Goal: Task Accomplishment & Management: Use online tool/utility

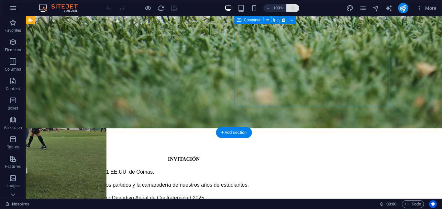
scroll to position [1068, 0]
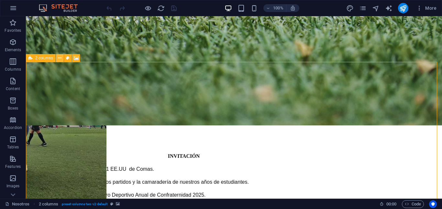
click at [60, 59] on icon at bounding box center [60, 58] width 4 height 7
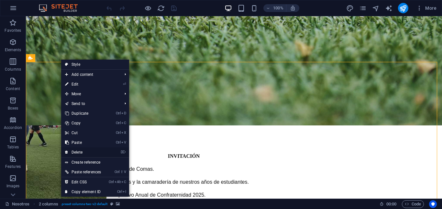
click at [95, 152] on link "⌦ Delete" at bounding box center [83, 152] width 44 height 10
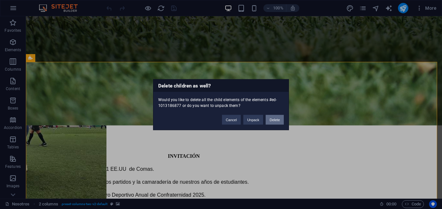
click at [274, 118] on button "Delete" at bounding box center [275, 120] width 18 height 10
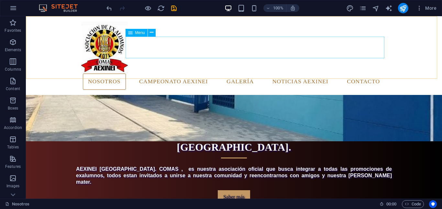
scroll to position [129, 0]
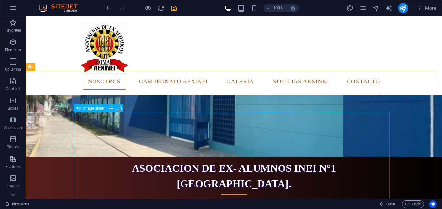
click at [83, 112] on div "Image slider" at bounding box center [101, 108] width 54 height 8
click at [84, 112] on div "Image slider" at bounding box center [101, 108] width 54 height 8
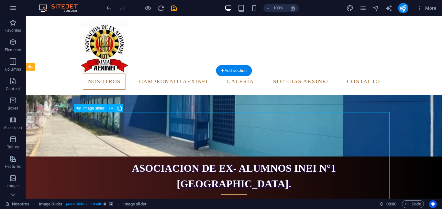
click at [79, 114] on div "Drag here to replace the existing content. Press “Ctrl” if you want to create a…" at bounding box center [234, 107] width 416 height 182
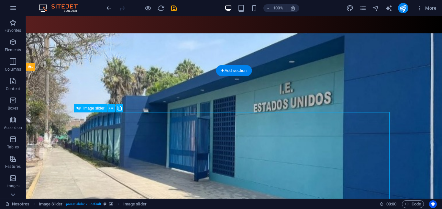
select select "px"
select select "ms"
select select "s"
select select "progressive"
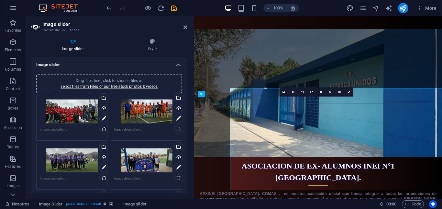
select select "px"
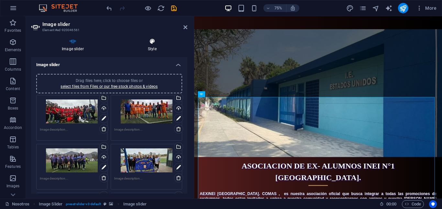
click at [153, 42] on icon at bounding box center [152, 41] width 70 height 6
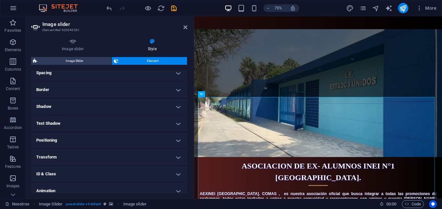
scroll to position [118, 0]
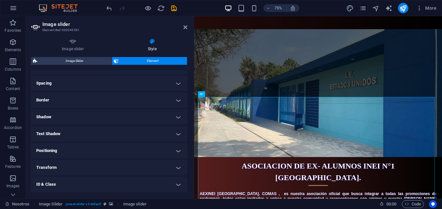
click at [178, 99] on h4 "Border" at bounding box center [109, 100] width 156 height 16
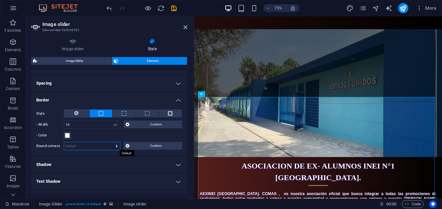
click at [85, 143] on select "Default px rem % vh vw Custom" at bounding box center [92, 146] width 56 height 8
select select "px"
click at [110, 142] on select "Default px rem % vh vw Custom" at bounding box center [92, 146] width 56 height 8
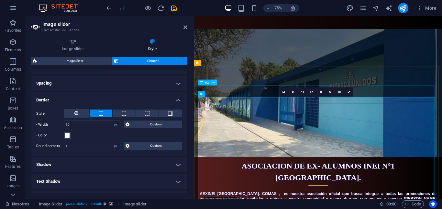
type input "10"
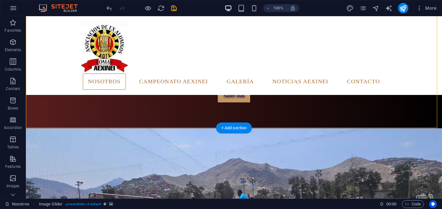
scroll to position [259, 0]
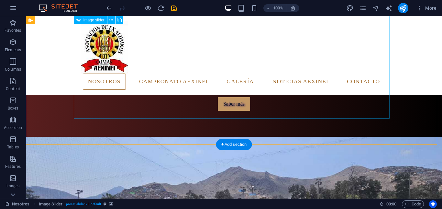
select select "px"
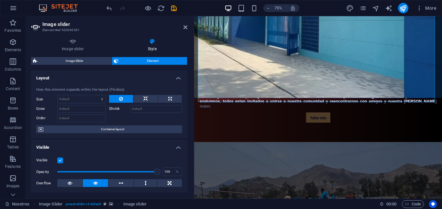
click at [177, 78] on h4 "Layout" at bounding box center [109, 76] width 156 height 12
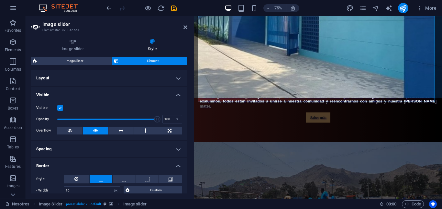
click at [179, 96] on h4 "Visible" at bounding box center [109, 93] width 156 height 12
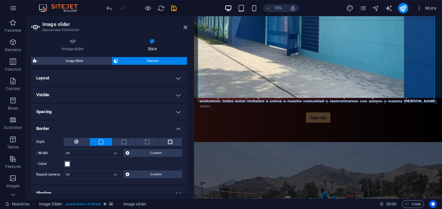
click at [177, 128] on h4 "Border" at bounding box center [109, 127] width 156 height 12
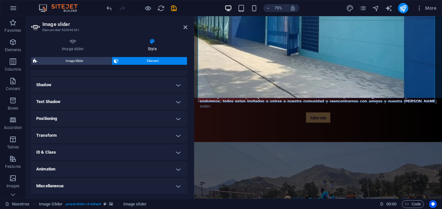
scroll to position [61, 0]
click at [178, 86] on h4 "Shadow" at bounding box center [109, 85] width 156 height 16
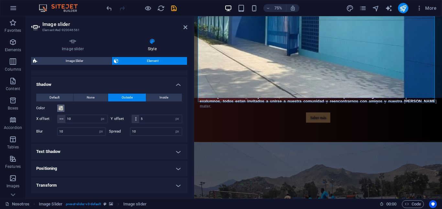
click at [60, 109] on span at bounding box center [60, 107] width 5 height 5
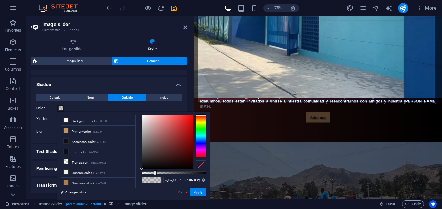
click at [145, 145] on div at bounding box center [167, 142] width 51 height 54
click at [147, 145] on div at bounding box center [167, 142] width 51 height 54
type input "rgba(113, 102, 102, 0.895)"
drag, startPoint x: 155, startPoint y: 172, endPoint x: 200, endPoint y: 178, distance: 45.1
click at [200, 178] on div "rgba(113, 102, 102, 0.895) Supported formats #0852ed rgb(8, 82, 237) rgba(8, 82…" at bounding box center [173, 202] width 71 height 181
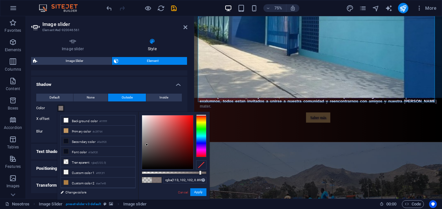
click at [190, 103] on div "Image slider Style Image slider Drag files here, click to choose files or selec…" at bounding box center [109, 115] width 167 height 165
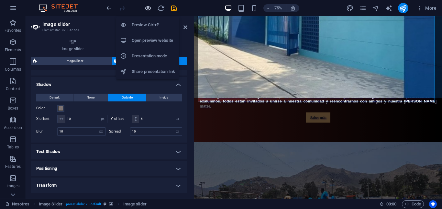
click at [147, 8] on icon "button" at bounding box center [147, 8] width 7 height 7
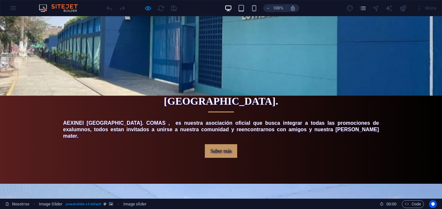
scroll to position [226, 0]
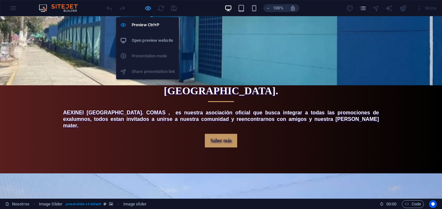
click at [146, 5] on icon "button" at bounding box center [147, 8] width 7 height 7
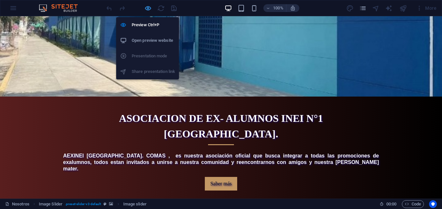
select select "px"
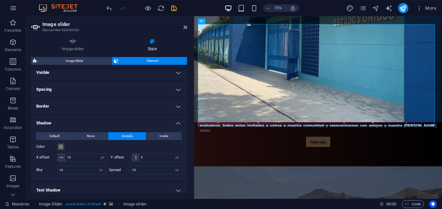
scroll to position [32, 0]
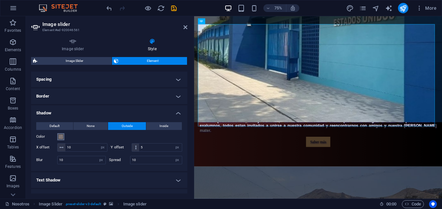
click at [63, 136] on span at bounding box center [60, 136] width 5 height 5
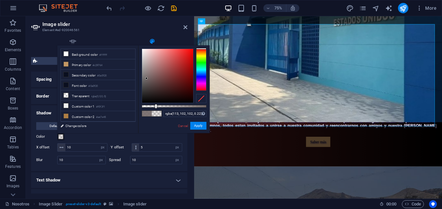
type input "rgba(113, 102, 102, 0.225)"
drag, startPoint x: 200, startPoint y: 107, endPoint x: 156, endPoint y: 120, distance: 45.5
click at [156, 120] on div "rgba(113, 102, 102, 0.225) Supported formats #0852ed rgb(8, 82, 237) rgba(8, 82…" at bounding box center [173, 135] width 71 height 181
click at [200, 126] on button "Apply" at bounding box center [198, 126] width 16 height 8
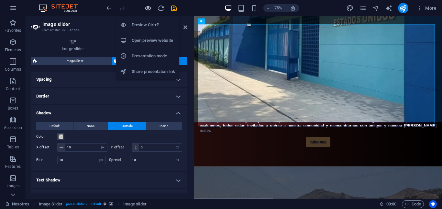
click at [146, 8] on icon "button" at bounding box center [147, 8] width 7 height 7
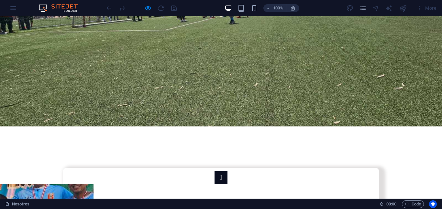
scroll to position [485, 0]
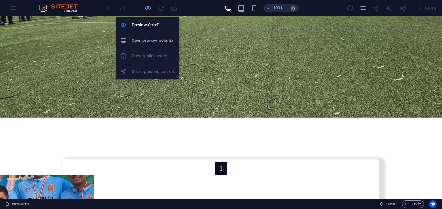
click at [149, 6] on icon "button" at bounding box center [147, 8] width 7 height 7
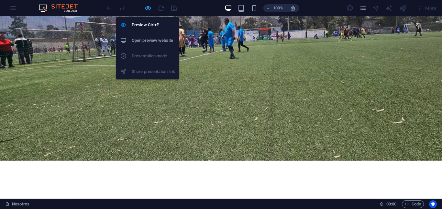
select select "px"
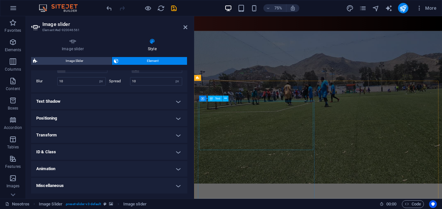
scroll to position [410, 0]
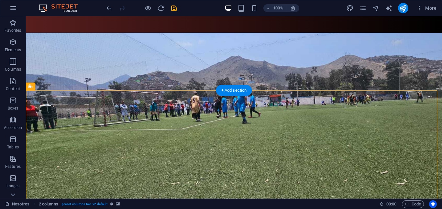
select select "rem"
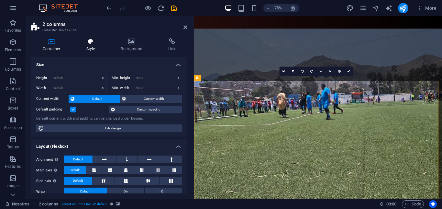
click at [91, 43] on icon at bounding box center [90, 41] width 32 height 6
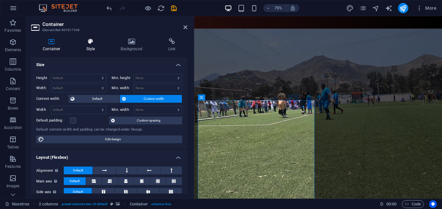
click at [91, 50] on h4 "Style" at bounding box center [91, 45] width 35 height 14
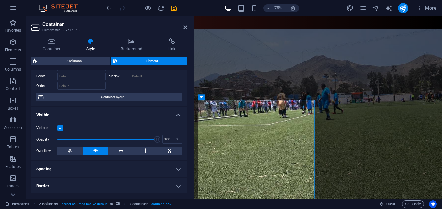
scroll to position [65, 0]
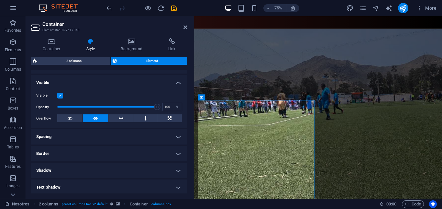
click at [175, 153] on h4 "Border" at bounding box center [109, 154] width 156 height 16
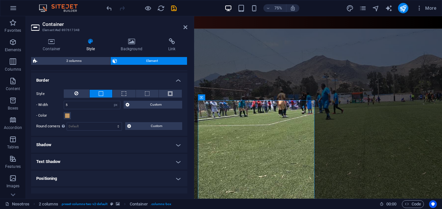
scroll to position [162, 0]
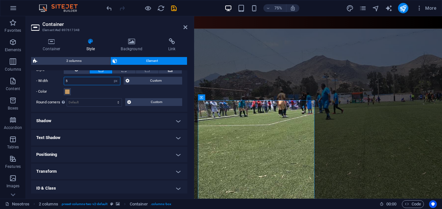
drag, startPoint x: 73, startPoint y: 83, endPoint x: 60, endPoint y: 82, distance: 12.7
click at [60, 82] on div "- Width 5 auto px rem % vh vw Custom Custom" at bounding box center [109, 81] width 146 height 8
type input "10"
click at [90, 104] on select "Default px rem % vh vw Custom" at bounding box center [94, 102] width 55 height 8
select select "px"
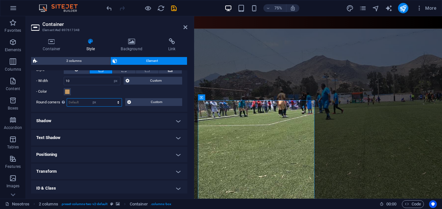
click at [112, 98] on select "Default px rem % vh vw Custom" at bounding box center [94, 102] width 55 height 8
type input "10"
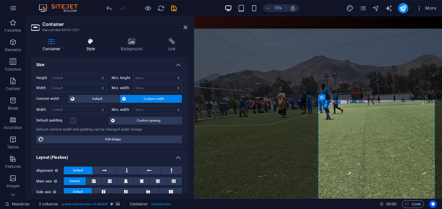
click at [92, 43] on icon at bounding box center [90, 41] width 32 height 6
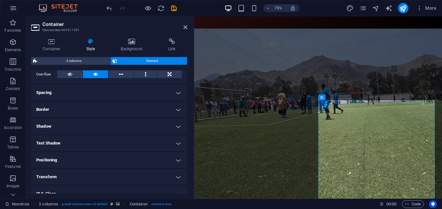
scroll to position [129, 0]
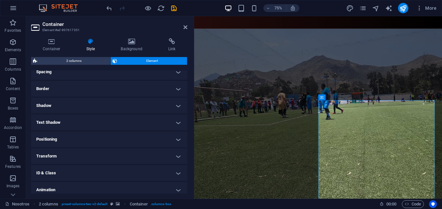
click at [132, 90] on h4 "Border" at bounding box center [109, 89] width 156 height 16
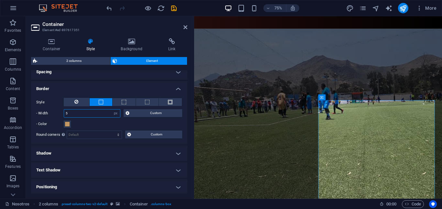
drag, startPoint x: 72, startPoint y: 115, endPoint x: 60, endPoint y: 115, distance: 12.9
click at [60, 115] on div "- Width 5 auto px rem % vh vw Custom Custom" at bounding box center [109, 113] width 146 height 8
type input "10"
click at [82, 134] on select "Default px rem % vh vw Custom" at bounding box center [94, 135] width 55 height 8
select select "px"
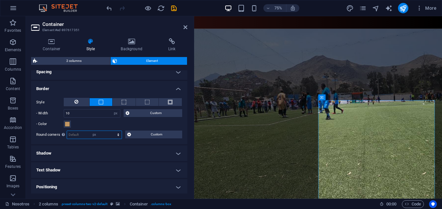
click at [112, 131] on select "Default px rem % vh vw Custom" at bounding box center [94, 135] width 55 height 8
type input "10"
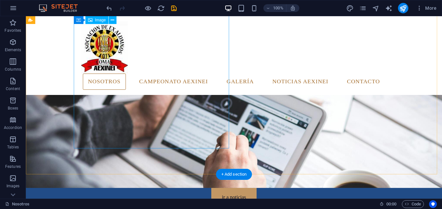
scroll to position [701, 0]
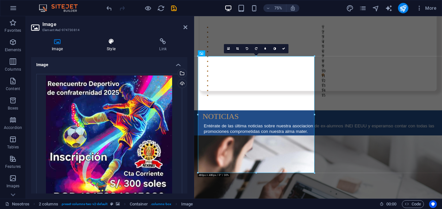
click at [110, 46] on h4 "Style" at bounding box center [112, 45] width 52 height 14
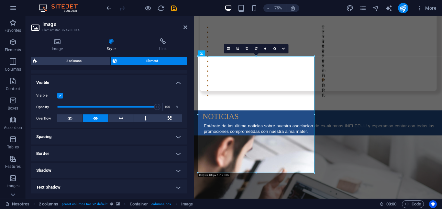
scroll to position [129, 0]
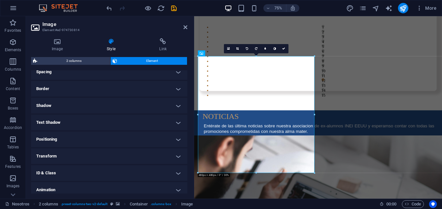
click at [107, 87] on h4 "Border" at bounding box center [109, 89] width 156 height 16
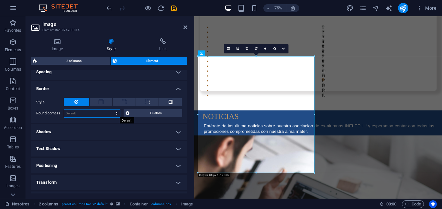
click at [81, 112] on select "Default px rem % vh vw Custom" at bounding box center [92, 113] width 56 height 8
select select "px"
click at [110, 109] on select "Default px rem % vh vw Custom" at bounding box center [92, 113] width 56 height 8
type input "10"
click at [102, 103] on button at bounding box center [101, 102] width 23 height 8
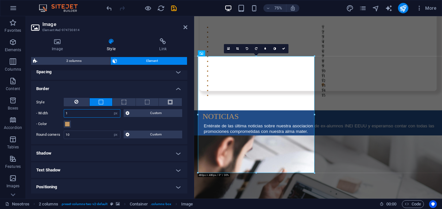
click at [73, 114] on input "1" at bounding box center [92, 113] width 56 height 8
type input "10"
drag, startPoint x: 398, startPoint y: 119, endPoint x: 513, endPoint y: 93, distance: 118.2
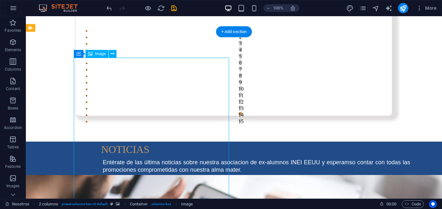
select select "px"
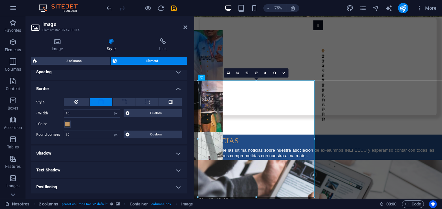
click at [63, 121] on label "- Color" at bounding box center [49, 124] width 27 height 8
click at [64, 121] on button "- Color" at bounding box center [67, 123] width 7 height 7
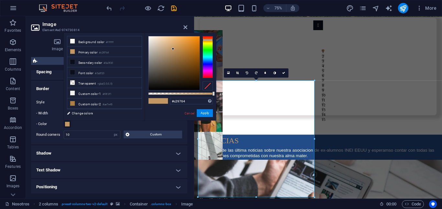
type input "#fbf8f6"
click at [149, 37] on div at bounding box center [173, 63] width 51 height 54
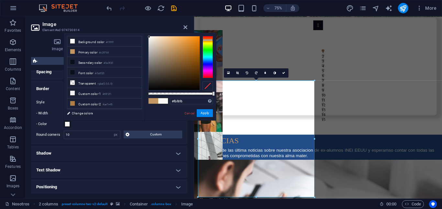
click at [149, 37] on div at bounding box center [149, 37] width 2 height 2
click at [200, 113] on button "Apply" at bounding box center [205, 113] width 16 height 8
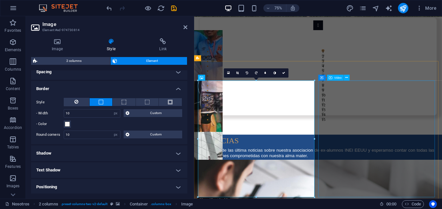
select select "%"
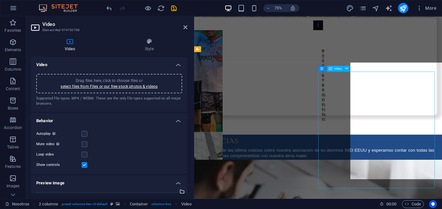
scroll to position [681, 0]
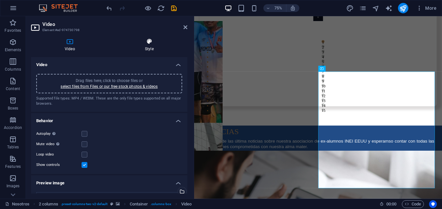
click at [150, 44] on icon at bounding box center [149, 41] width 76 height 6
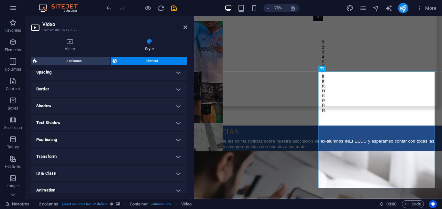
scroll to position [129, 0]
click at [104, 87] on h4 "Border" at bounding box center [109, 89] width 156 height 16
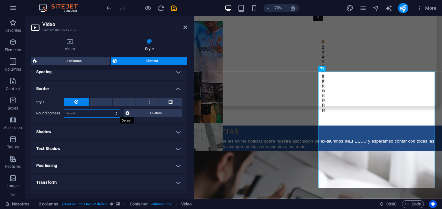
click at [94, 113] on select "Default px rem % vh vw Custom" at bounding box center [92, 113] width 56 height 8
select select "px"
click at [110, 109] on select "Default px rem % vh vw Custom" at bounding box center [92, 113] width 56 height 8
type input "10"
click at [101, 104] on span at bounding box center [101, 102] width 5 height 5
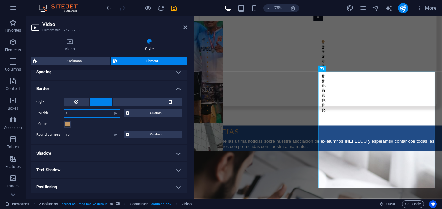
click at [82, 113] on input "1" at bounding box center [92, 113] width 56 height 8
type input "10"
click at [69, 123] on span at bounding box center [67, 123] width 5 height 5
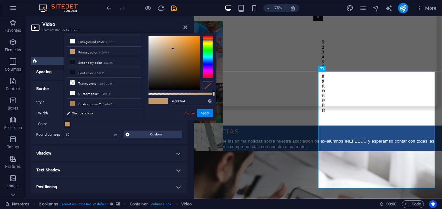
type input "#fbf9f7"
click at [149, 37] on div at bounding box center [173, 63] width 51 height 54
click at [203, 113] on button "Apply" at bounding box center [205, 113] width 16 height 8
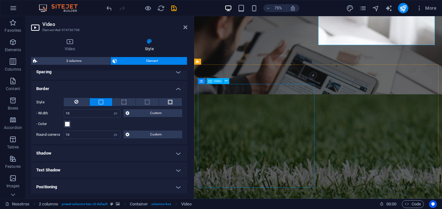
scroll to position [907, 0]
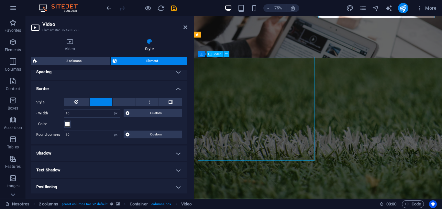
select select "%"
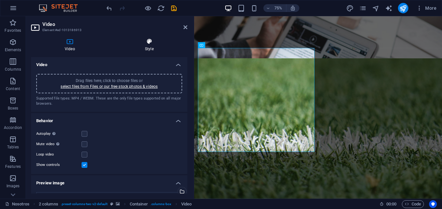
click at [150, 48] on h4 "Style" at bounding box center [149, 45] width 76 height 14
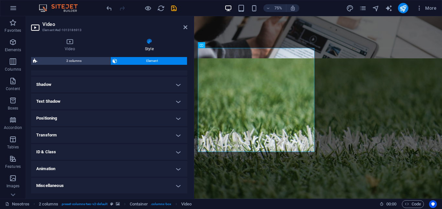
scroll to position [118, 0]
click at [126, 96] on h4 "Border" at bounding box center [109, 100] width 156 height 16
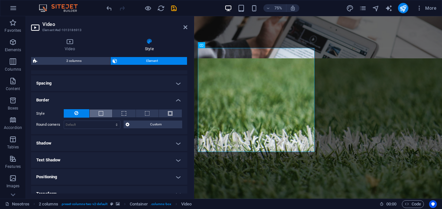
click at [103, 111] on button at bounding box center [101, 113] width 23 height 8
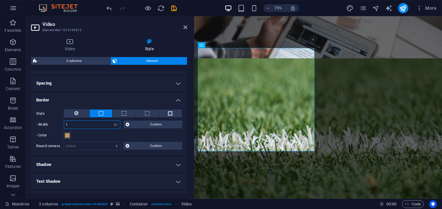
click at [103, 126] on input "1" at bounding box center [92, 125] width 56 height 8
type input "10"
click at [68, 133] on span at bounding box center [67, 135] width 5 height 5
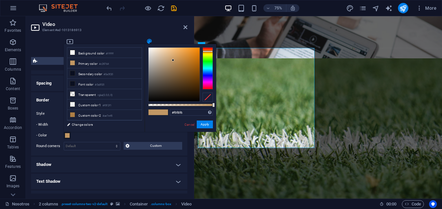
click at [148, 49] on div at bounding box center [173, 75] width 51 height 54
type input "#ffffff"
drag, startPoint x: 148, startPoint y: 48, endPoint x: 148, endPoint y: 44, distance: 3.9
click at [148, 44] on div "#ffffff Supported formats #0852ed rgb(8, 82, 237) rgba(8, 82, 237, 90%) hsv(221…" at bounding box center [180, 134] width 71 height 181
click at [203, 120] on div "#ffffff Supported formats #0852ed rgb(8, 82, 237) rgba(8, 82, 237, 90%) hsv(221…" at bounding box center [180, 134] width 71 height 181
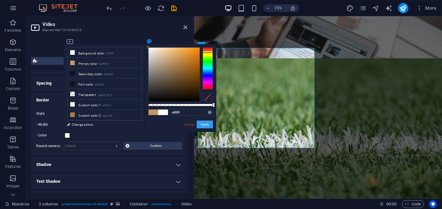
click at [201, 126] on button "Apply" at bounding box center [205, 124] width 16 height 8
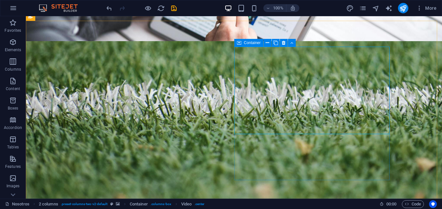
click at [238, 45] on icon at bounding box center [239, 43] width 5 height 8
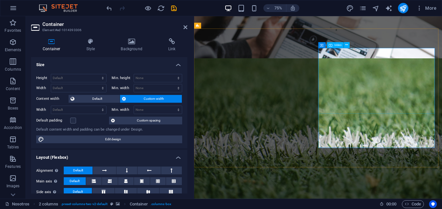
select select "%"
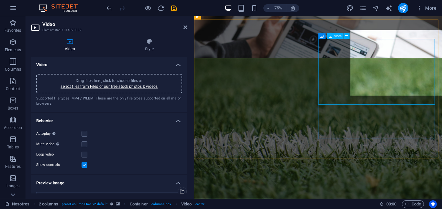
scroll to position [931, 0]
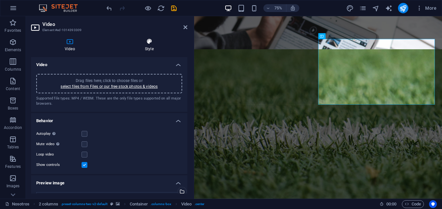
click at [150, 47] on h4 "Style" at bounding box center [149, 45] width 76 height 14
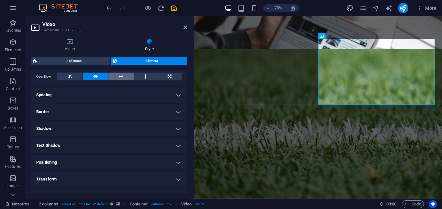
scroll to position [97, 0]
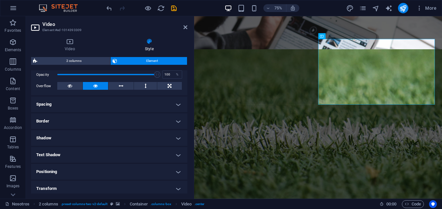
click at [125, 115] on h4 "Border" at bounding box center [109, 121] width 156 height 16
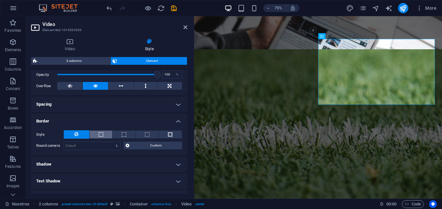
click at [101, 132] on span at bounding box center [100, 134] width 1 height 8
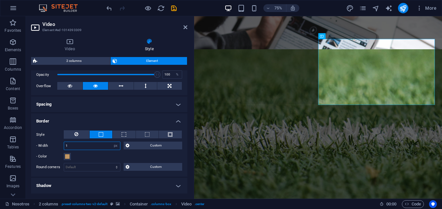
click at [85, 146] on input "1" at bounding box center [92, 146] width 56 height 8
type input "10"
click at [68, 155] on span at bounding box center [67, 156] width 5 height 5
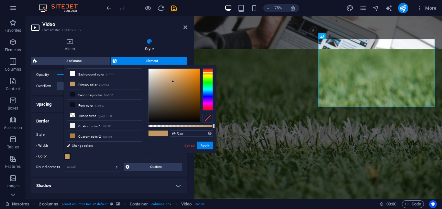
click at [149, 71] on div at bounding box center [173, 96] width 51 height 54
type input "#ffffff"
drag, startPoint x: 149, startPoint y: 71, endPoint x: 147, endPoint y: 67, distance: 4.6
click at [147, 67] on div "#ffffff Supported formats #0852ed rgb(8, 82, 237) rgba(8, 82, 237, 90%) hsv(221…" at bounding box center [180, 155] width 71 height 181
drag, startPoint x: 202, startPoint y: 145, endPoint x: 11, endPoint y: 171, distance: 193.3
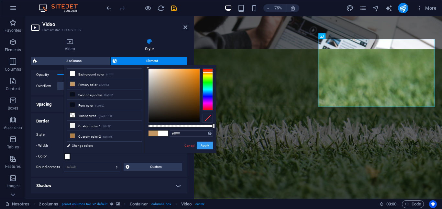
click at [202, 145] on button "Apply" at bounding box center [205, 145] width 16 height 8
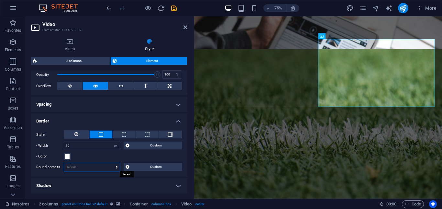
click at [85, 165] on select "Default px rem % vh vw Custom" at bounding box center [92, 167] width 56 height 8
select select "px"
click at [110, 163] on select "Default px rem % vh vw Custom" at bounding box center [92, 167] width 56 height 8
click at [82, 164] on input "0" at bounding box center [92, 167] width 56 height 8
click at [63, 166] on label "Round corners" at bounding box center [49, 167] width 27 height 8
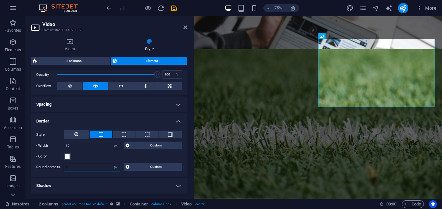
click at [65, 166] on input "0" at bounding box center [92, 167] width 56 height 8
type input "10"
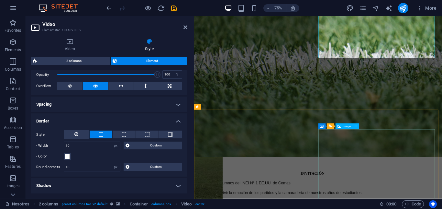
scroll to position [1060, 0]
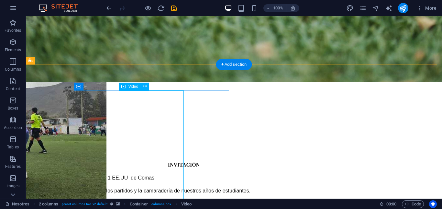
click at [131, 88] on span "Video" at bounding box center [133, 86] width 10 height 4
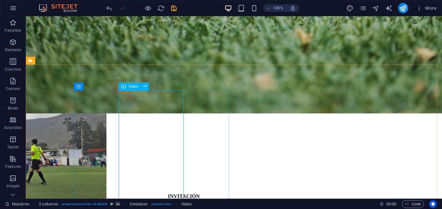
select select "%"
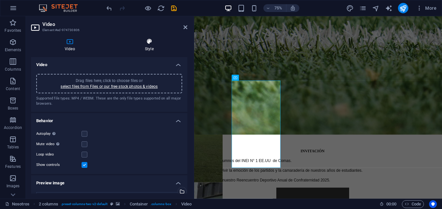
click at [152, 46] on h4 "Style" at bounding box center [149, 45] width 76 height 14
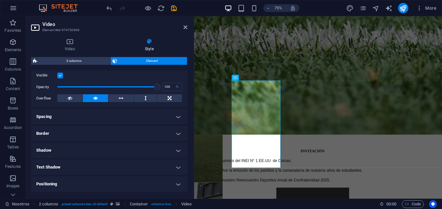
scroll to position [97, 0]
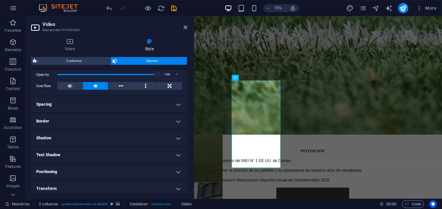
click at [87, 120] on h4 "Border" at bounding box center [109, 121] width 156 height 16
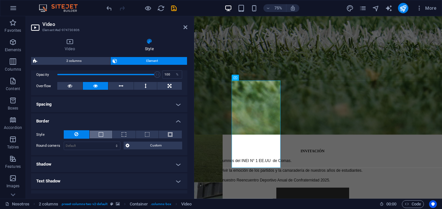
click at [103, 132] on button at bounding box center [101, 134] width 23 height 8
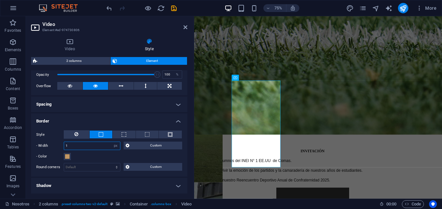
click at [88, 146] on input "1" at bounding box center [92, 146] width 56 height 8
type input "10"
click at [68, 156] on span at bounding box center [67, 156] width 5 height 5
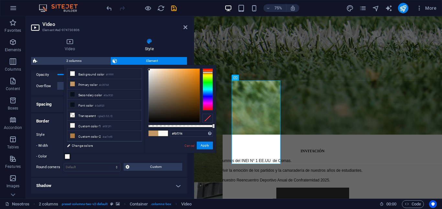
type input "#fbf8f6"
click at [149, 69] on div at bounding box center [173, 96] width 51 height 54
drag, startPoint x: 206, startPoint y: 145, endPoint x: 16, endPoint y: 173, distance: 191.9
click at [206, 145] on button "Apply" at bounding box center [205, 145] width 16 height 8
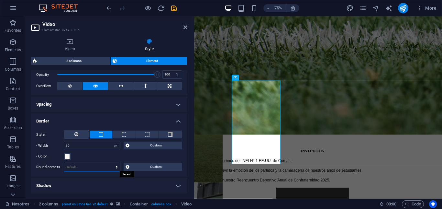
click at [93, 165] on select "Default px rem % vh vw Custom" at bounding box center [92, 167] width 56 height 8
select select "px"
click at [110, 163] on select "Default px rem % vh vw Custom" at bounding box center [92, 167] width 56 height 8
click at [77, 165] on input "0" at bounding box center [92, 167] width 56 height 8
drag, startPoint x: 76, startPoint y: 167, endPoint x: 56, endPoint y: 163, distance: 20.8
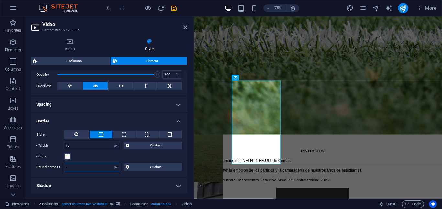
click at [56, 163] on div "Round corners 0 Default px rem % vh vw Custom Custom" at bounding box center [109, 167] width 146 height 8
type input "10"
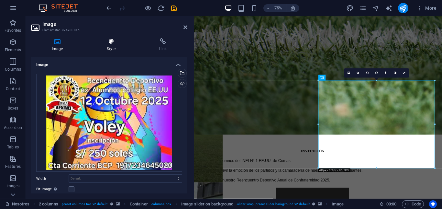
click at [111, 44] on icon at bounding box center [111, 41] width 50 height 6
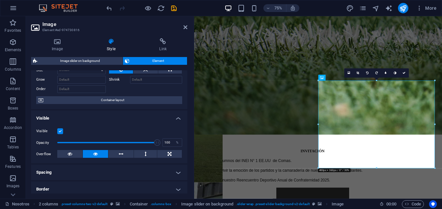
scroll to position [65, 0]
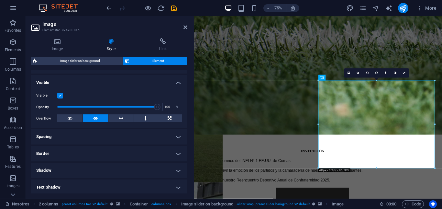
click at [83, 148] on h4 "Border" at bounding box center [109, 154] width 156 height 16
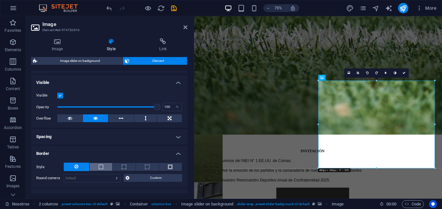
click at [99, 167] on span at bounding box center [101, 166] width 5 height 5
click at [78, 177] on input "1" at bounding box center [92, 178] width 56 height 8
type input "10"
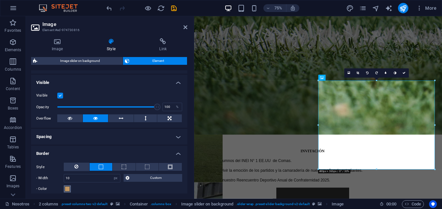
click at [70, 188] on span at bounding box center [67, 188] width 5 height 5
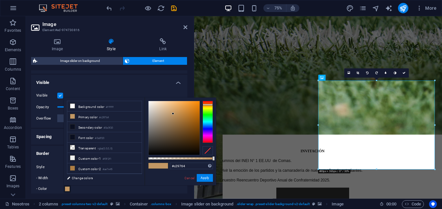
type input "#fefcfa"
click at [149, 101] on div at bounding box center [173, 128] width 51 height 54
click at [201, 177] on button "Apply" at bounding box center [205, 178] width 16 height 8
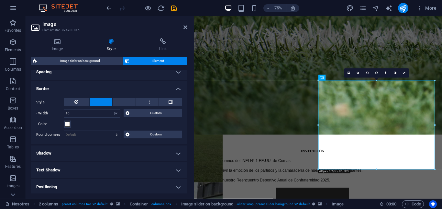
scroll to position [162, 0]
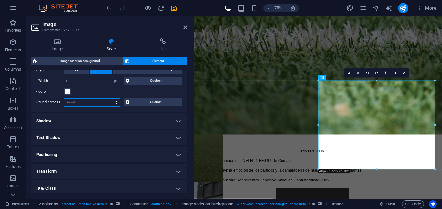
click at [88, 104] on select "Default px rem % vh vw Custom" at bounding box center [92, 102] width 56 height 8
select select "px"
click at [110, 98] on select "Default px rem % vh vw Custom" at bounding box center [92, 102] width 56 height 8
type input "10"
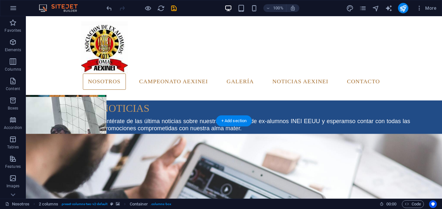
scroll to position [608, 0]
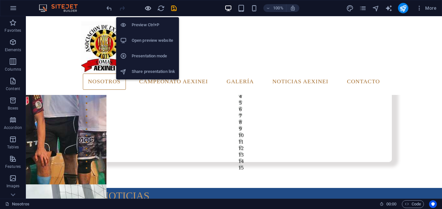
click at [148, 7] on icon "button" at bounding box center [147, 8] width 7 height 7
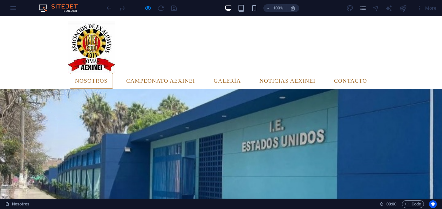
scroll to position [65, 0]
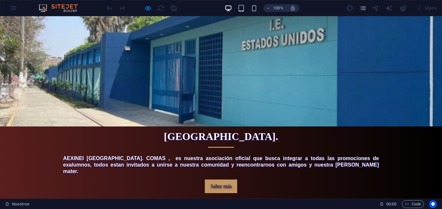
scroll to position [184, 0]
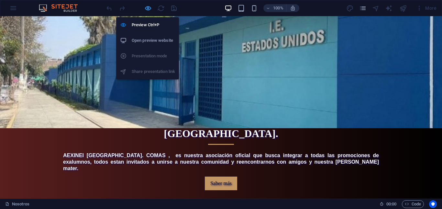
click at [146, 8] on icon "button" at bounding box center [147, 8] width 7 height 7
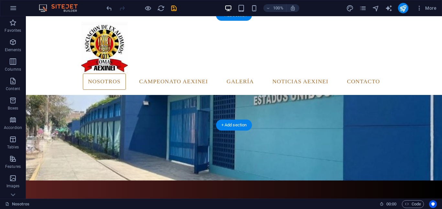
scroll to position [54, 0]
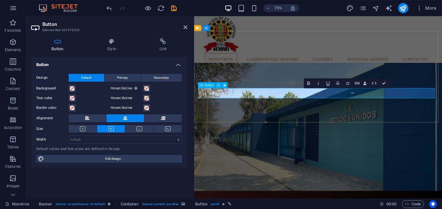
click at [117, 37] on div "Button Style Link Button Design Default Primary Secondary Background Hover/Acti…" at bounding box center [109, 115] width 167 height 165
click at [115, 45] on h4 "Style" at bounding box center [113, 45] width 52 height 14
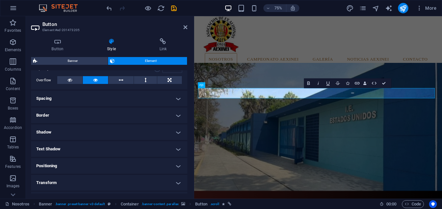
scroll to position [129, 0]
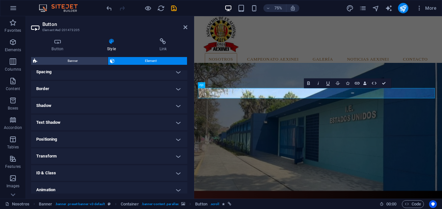
click at [125, 85] on h4 "Border" at bounding box center [109, 89] width 156 height 16
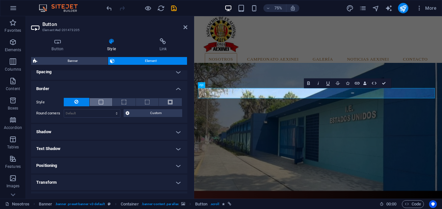
click at [99, 101] on span at bounding box center [101, 102] width 5 height 5
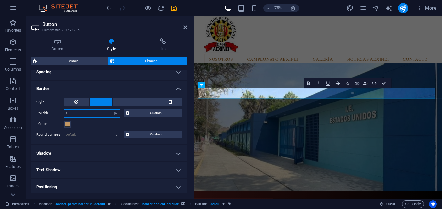
click at [78, 114] on input "1" at bounding box center [92, 113] width 56 height 8
click at [67, 135] on select "Default px rem % vh vw Custom" at bounding box center [92, 135] width 56 height 8
select select "px"
click at [110, 131] on select "Default px rem % vh vw Custom" at bounding box center [92, 135] width 56 height 8
type input "10"
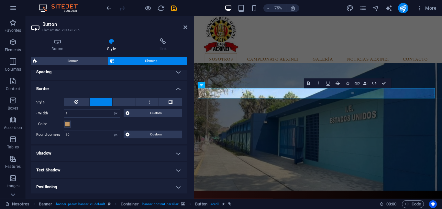
click at [291, 146] on figure at bounding box center [359, 164] width 331 height 170
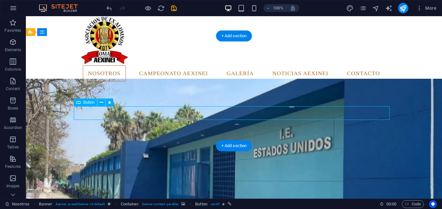
select select "px"
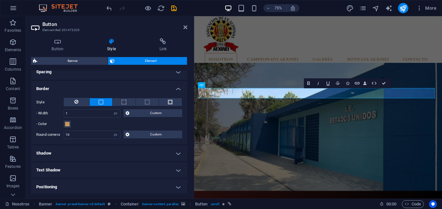
click at [79, 155] on h4 "Shadow" at bounding box center [109, 153] width 156 height 16
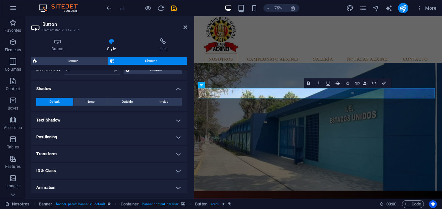
scroll to position [194, 0]
click at [122, 102] on span "Outside" at bounding box center [127, 101] width 11 height 8
type input "2"
type input "4"
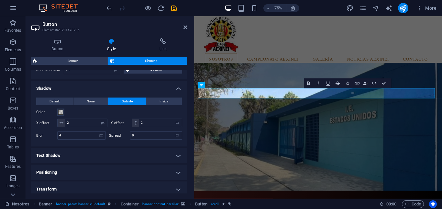
click at [240, 144] on figure at bounding box center [359, 164] width 331 height 170
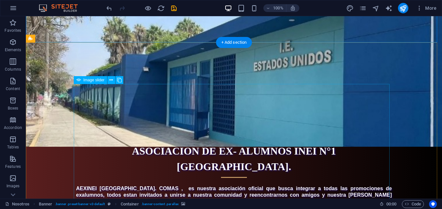
scroll to position [184, 0]
